Goal: Register for event/course

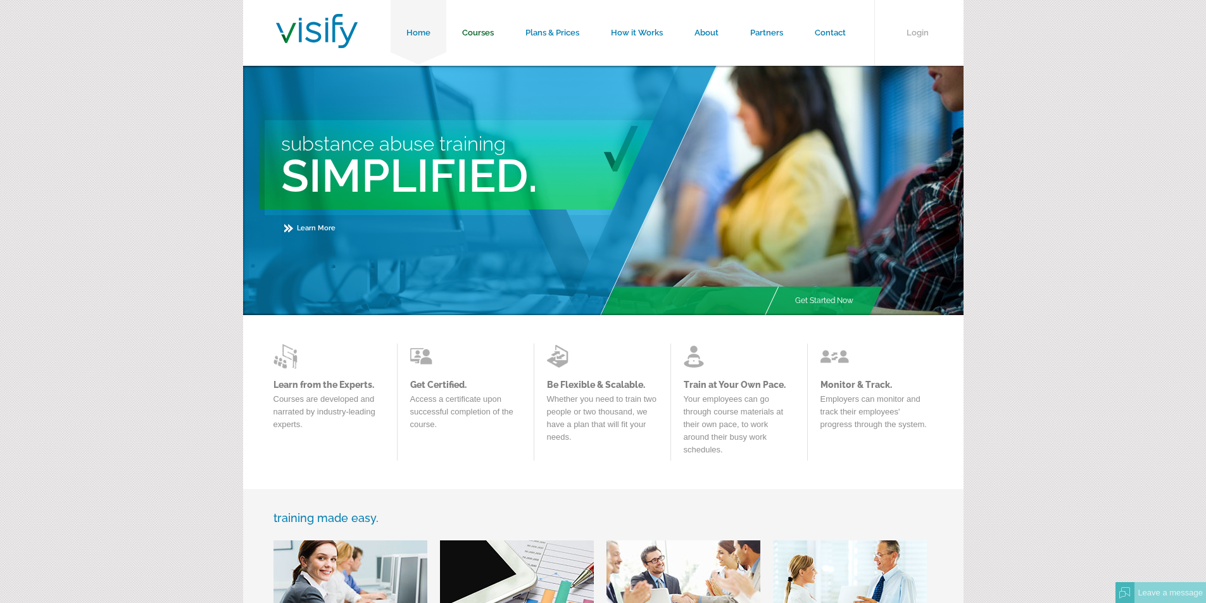
click at [471, 22] on link "Courses" at bounding box center [477, 33] width 63 height 66
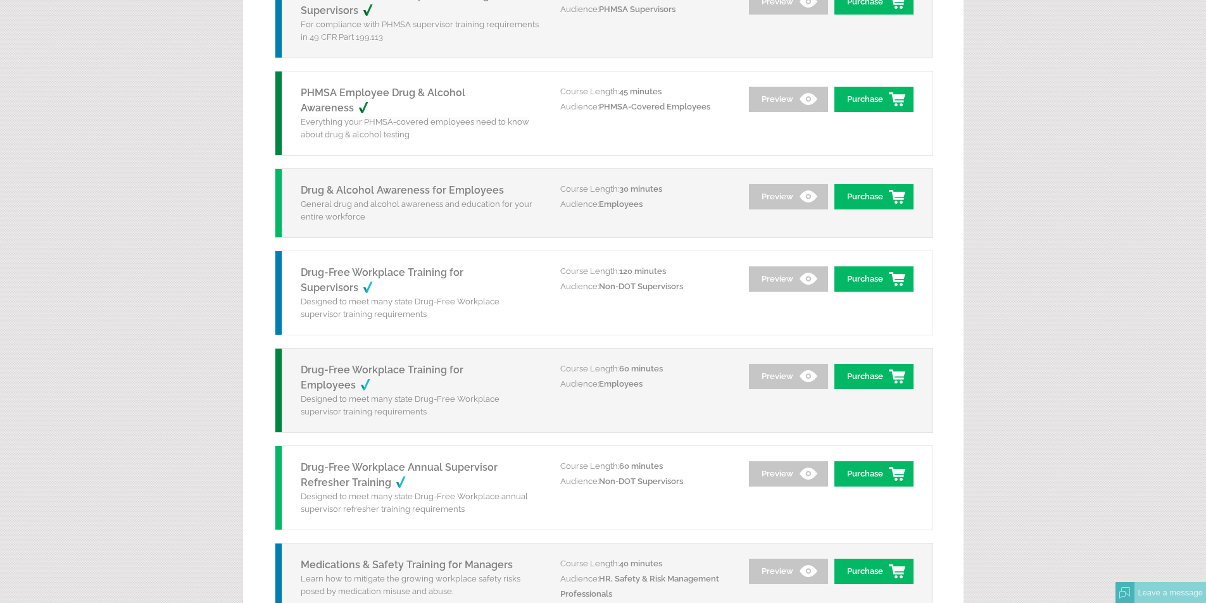
scroll to position [1281, 0]
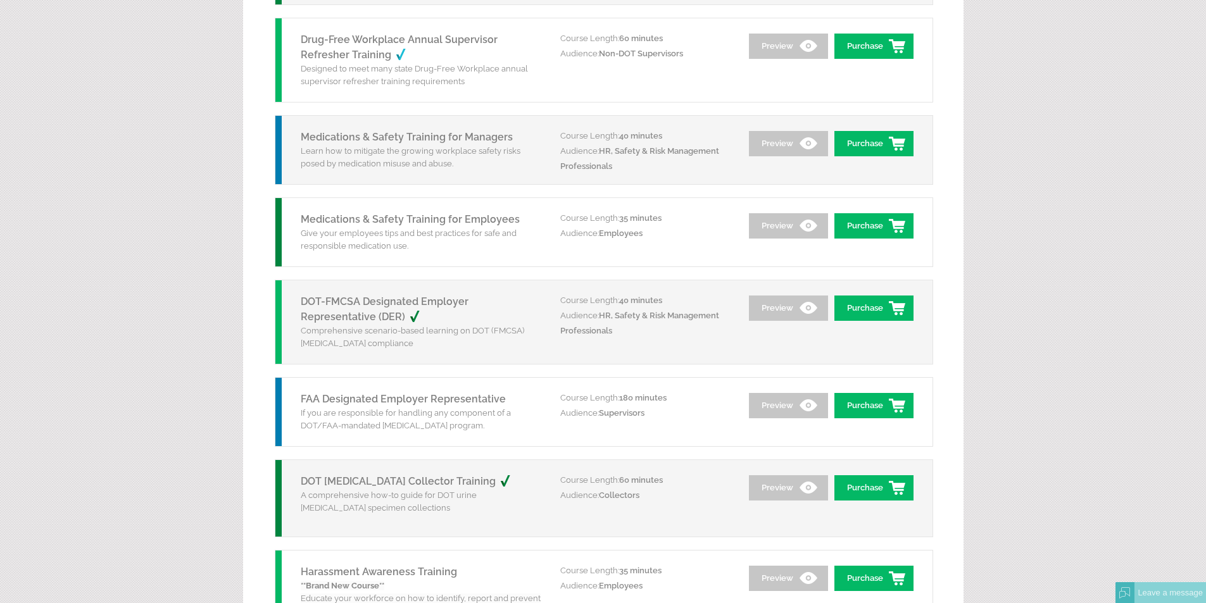
click at [468, 301] on link "DOT-FMCSA Designated Employer Representative (DER)" at bounding box center [385, 309] width 168 height 27
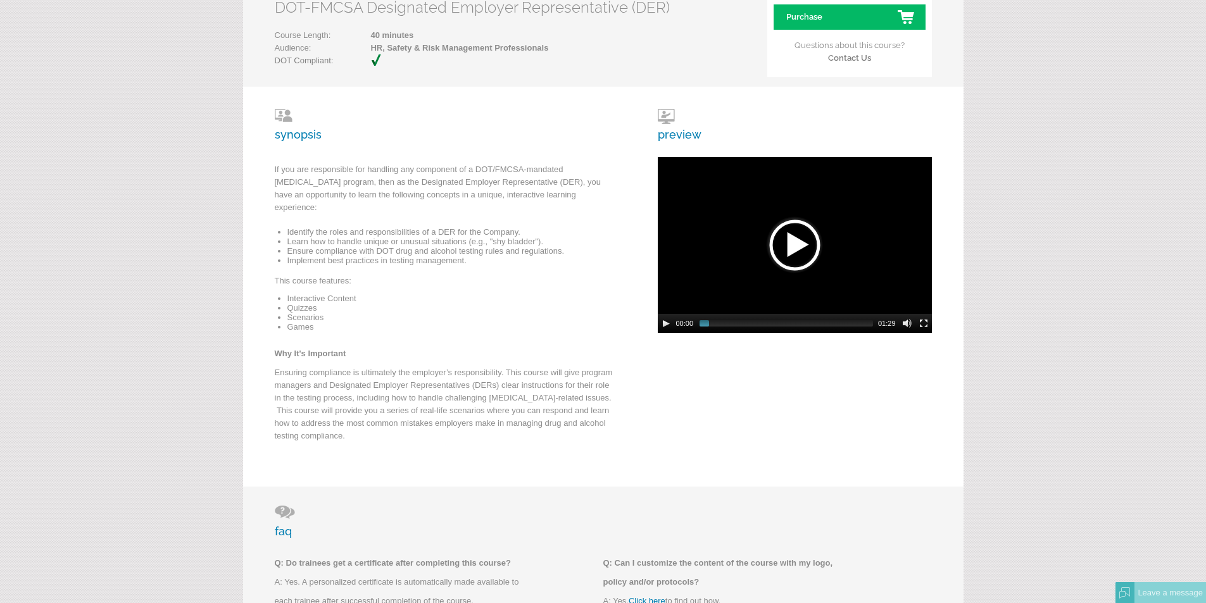
scroll to position [190, 0]
